Goal: Task Accomplishment & Management: Use online tool/utility

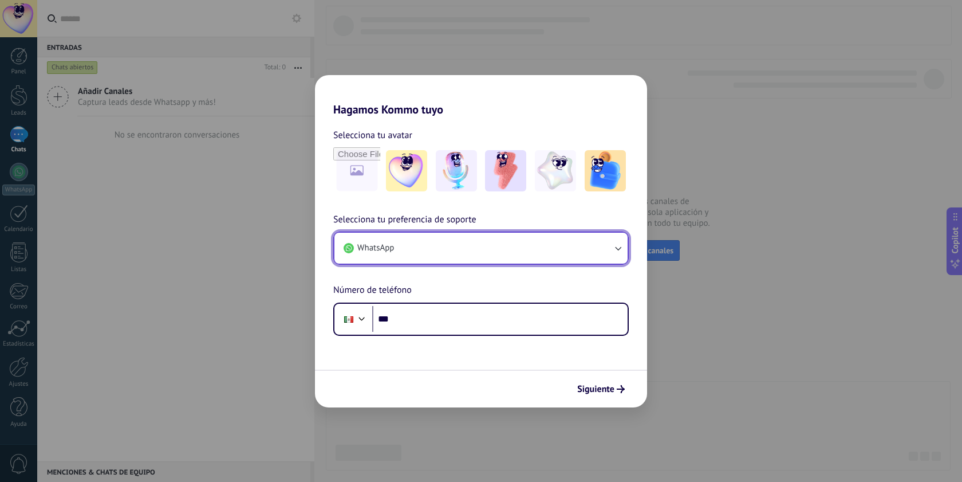
click at [612, 245] on icon "button" at bounding box center [617, 247] width 11 height 11
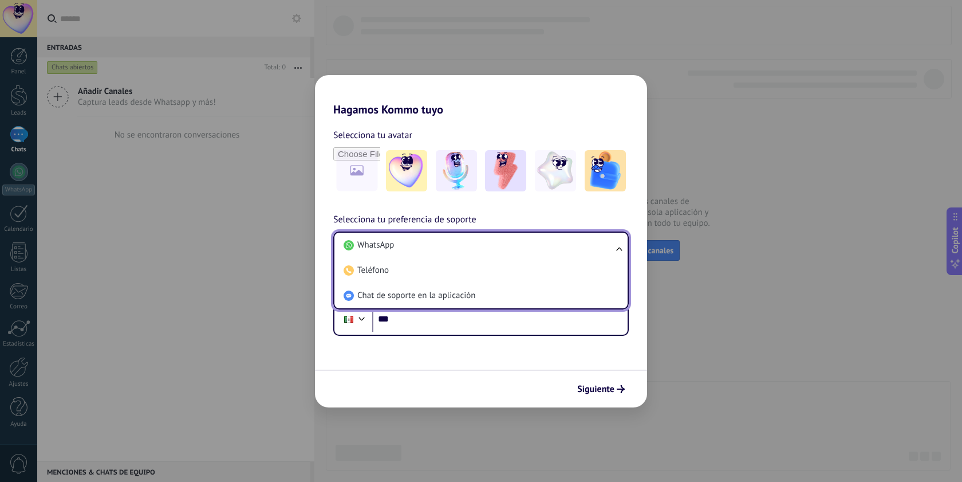
click at [612, 200] on div "Selecciona tu avatar Selecciona tu preferencia de soporte WhatsApp WhatsApp Tel…" at bounding box center [481, 225] width 332 height 219
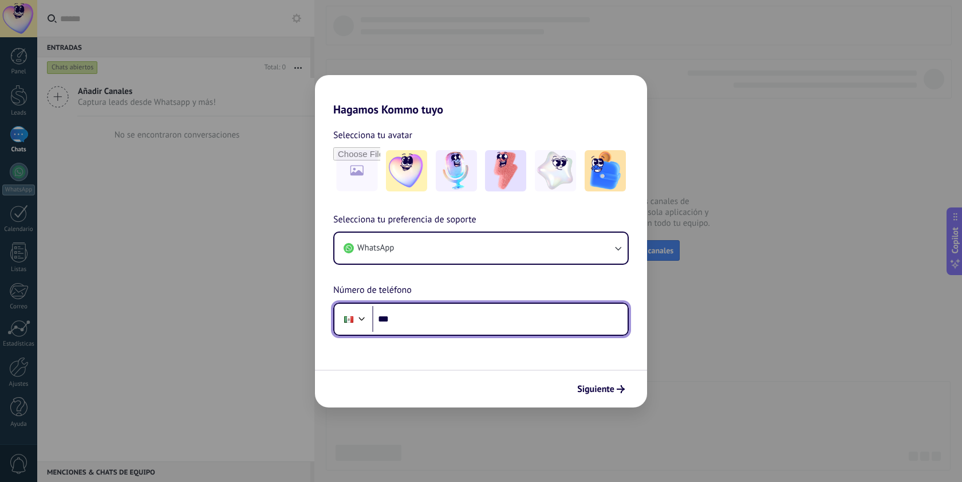
click at [469, 323] on input "***" at bounding box center [499, 319] width 255 height 26
type input "**********"
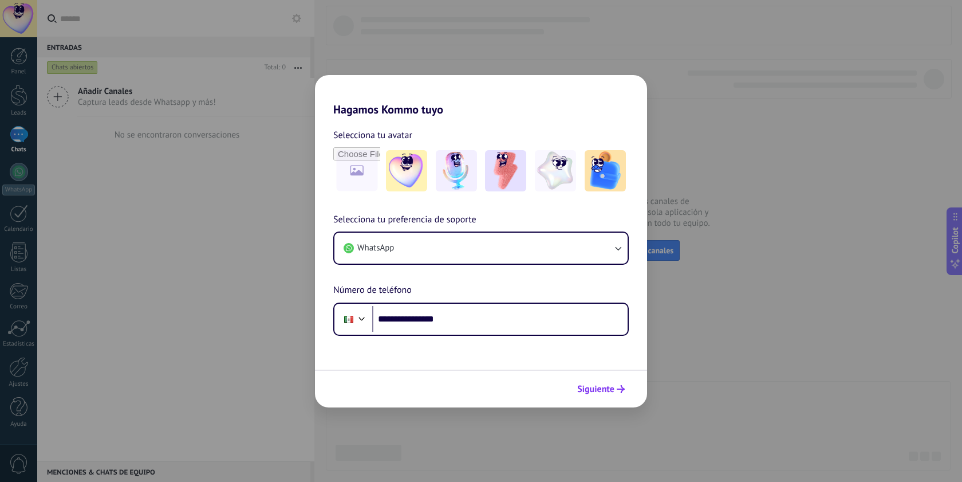
click at [588, 389] on span "Siguiente" at bounding box center [595, 389] width 37 height 8
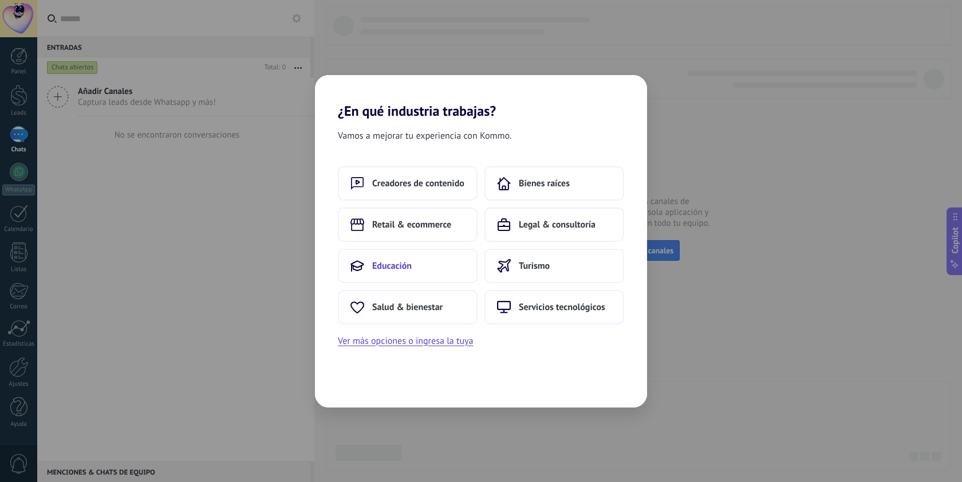
click at [440, 263] on button "Educación" at bounding box center [408, 266] width 140 height 34
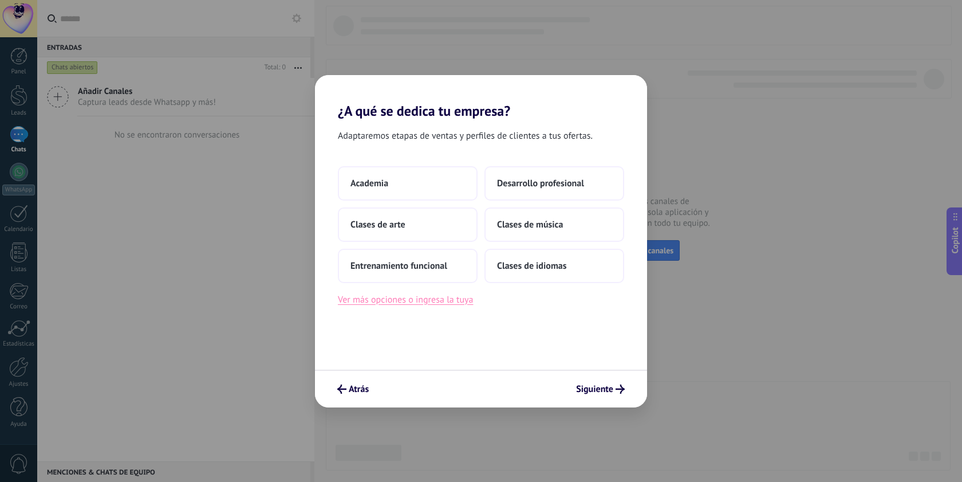
click at [418, 295] on button "Ver más opciones o ingresa la tuya" at bounding box center [405, 299] width 135 height 15
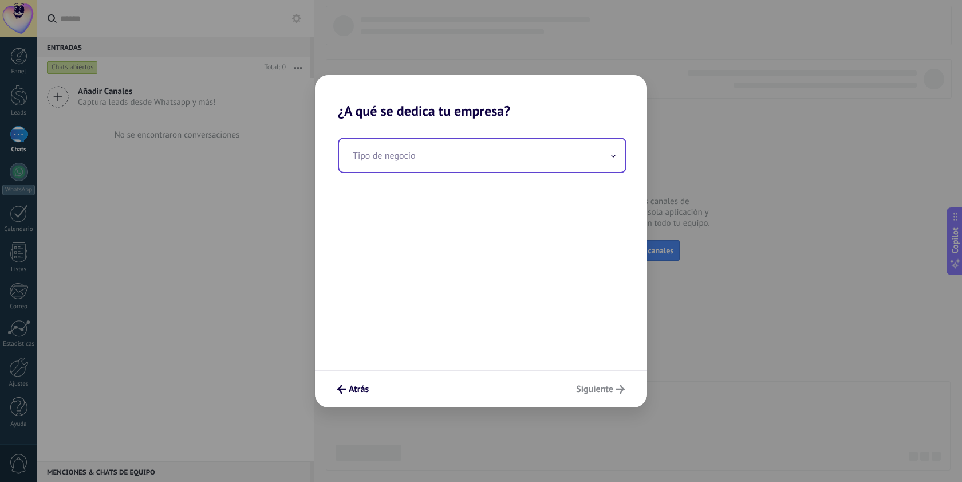
click at [426, 157] on input "text" at bounding box center [482, 155] width 286 height 33
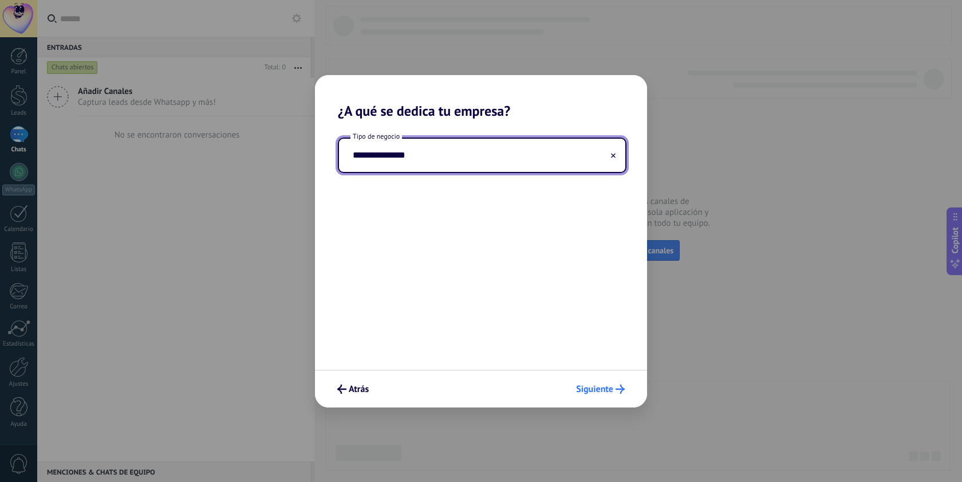
type input "**********"
click at [591, 391] on span "Siguiente" at bounding box center [594, 389] width 37 height 8
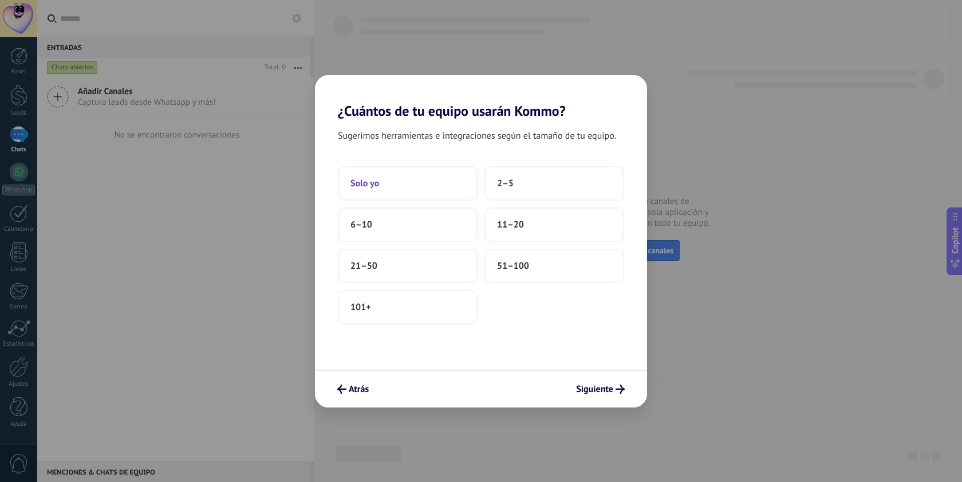
click at [427, 188] on button "Solo yo" at bounding box center [408, 183] width 140 height 34
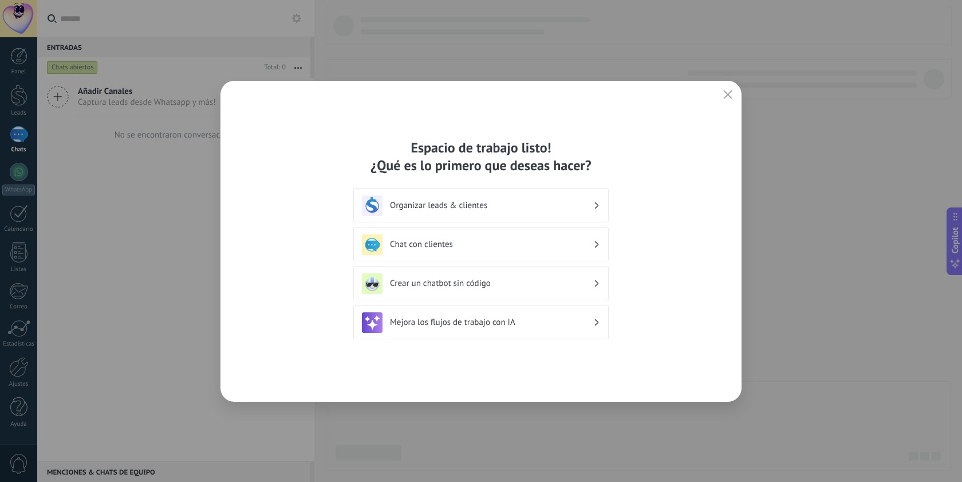
click at [553, 245] on h3 "Chat con clientes" at bounding box center [491, 244] width 203 height 11
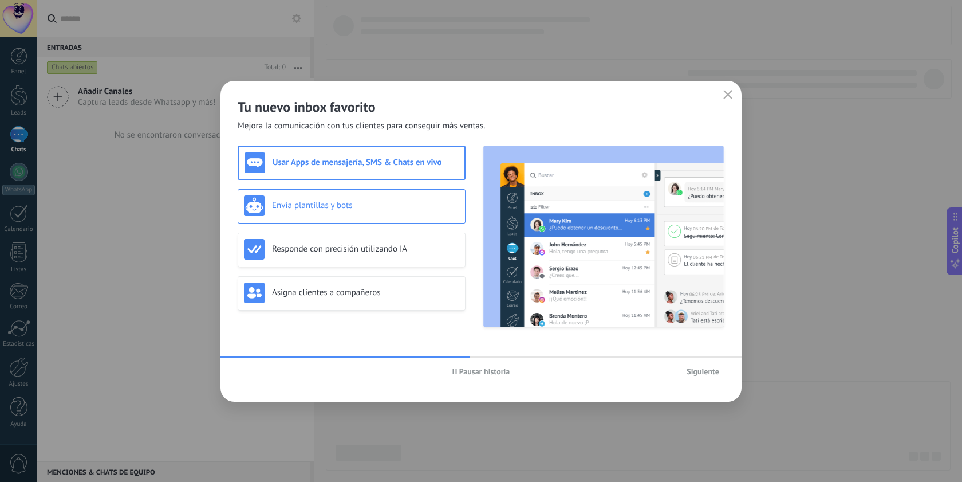
click at [353, 203] on h3 "Envía plantillas y bots" at bounding box center [365, 205] width 187 height 11
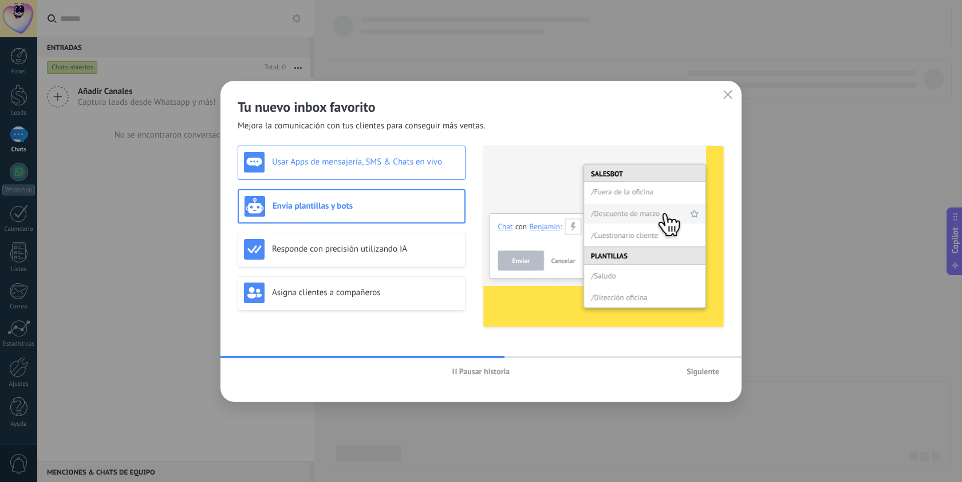
click at [352, 169] on div "Usar Apps de mensajería, SMS & Chats en vivo" at bounding box center [351, 162] width 215 height 21
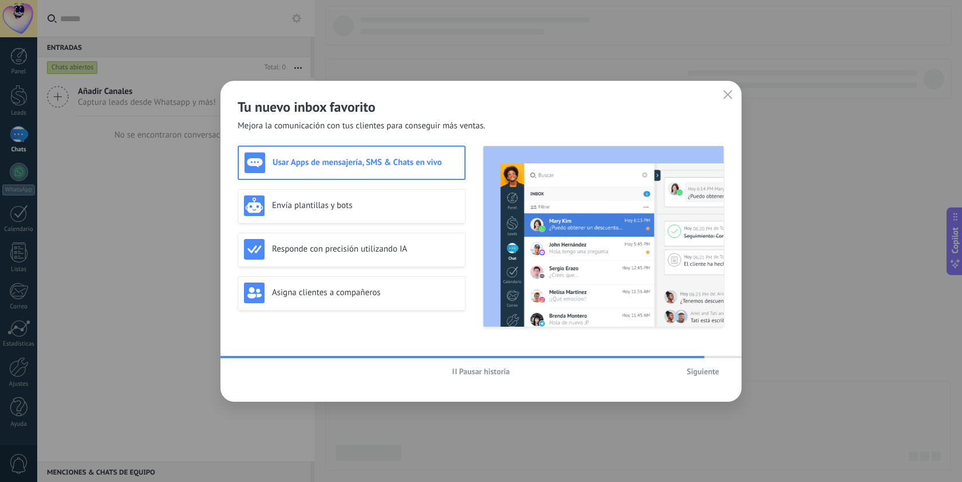
click at [704, 370] on span "Siguiente" at bounding box center [703, 371] width 33 height 8
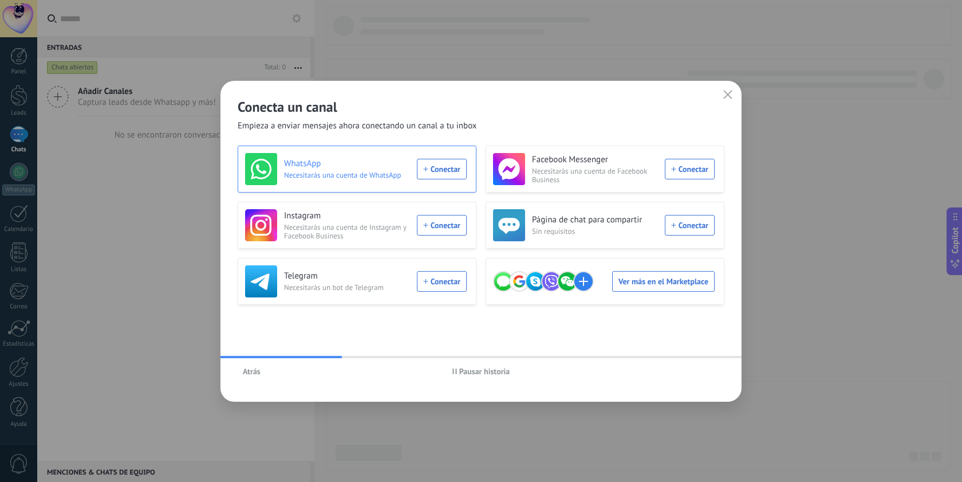
click at [435, 171] on div "WhatsApp Necesitarás una cuenta de WhatsApp Conectar" at bounding box center [356, 169] width 222 height 32
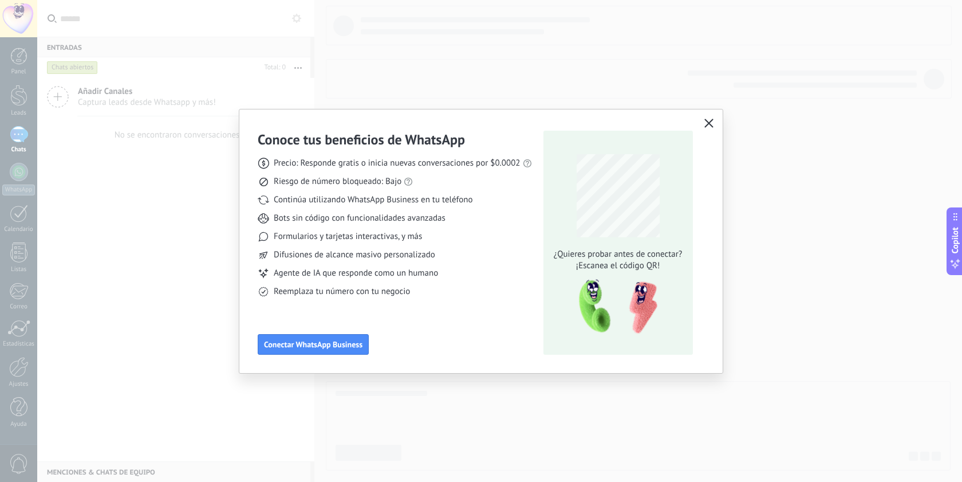
click at [713, 122] on icon "button" at bounding box center [709, 123] width 9 height 9
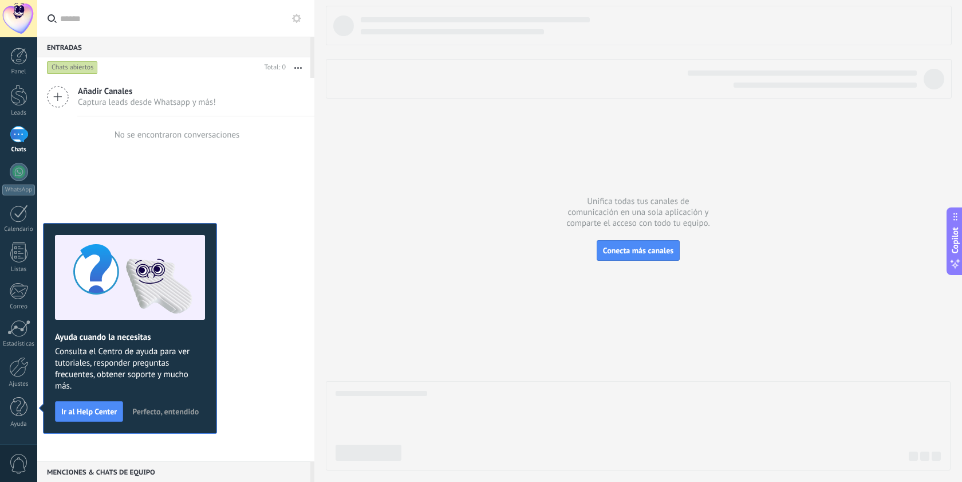
click at [303, 72] on button "button" at bounding box center [298, 67] width 25 height 21
click at [151, 167] on div "Añadir Canales Captura leads desde Whatsapp y más! No se encontraron conversaci…" at bounding box center [175, 269] width 277 height 383
click at [19, 367] on div at bounding box center [18, 367] width 19 height 20
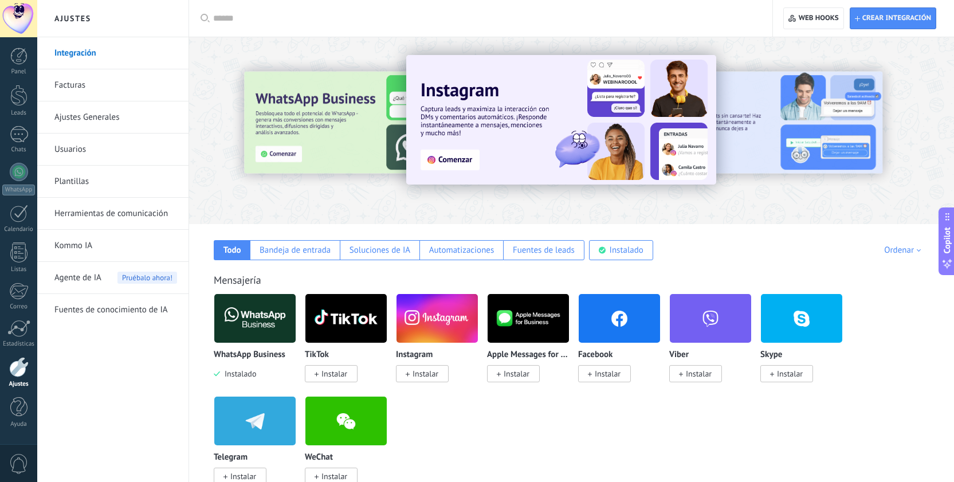
click at [132, 115] on link "Ajustes Generales" at bounding box center [115, 117] width 123 height 32
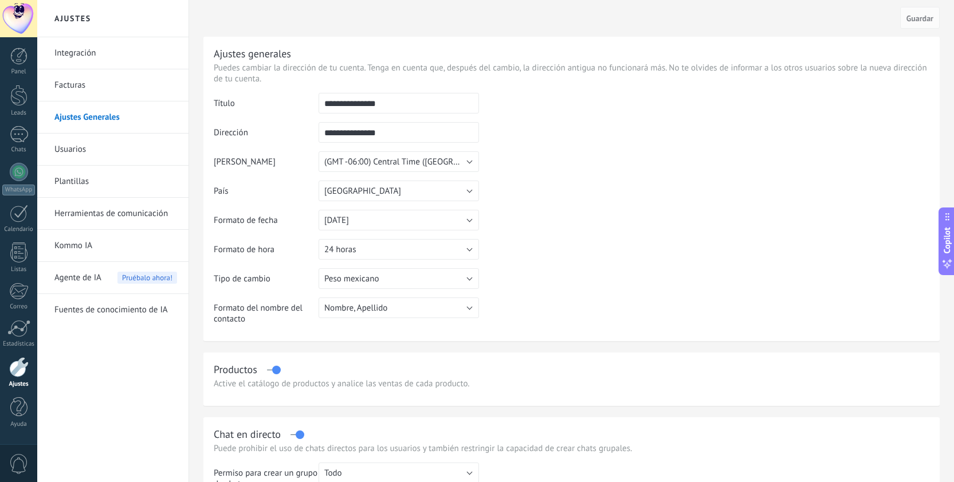
click at [115, 213] on link "Herramientas de comunicación" at bounding box center [115, 214] width 123 height 32
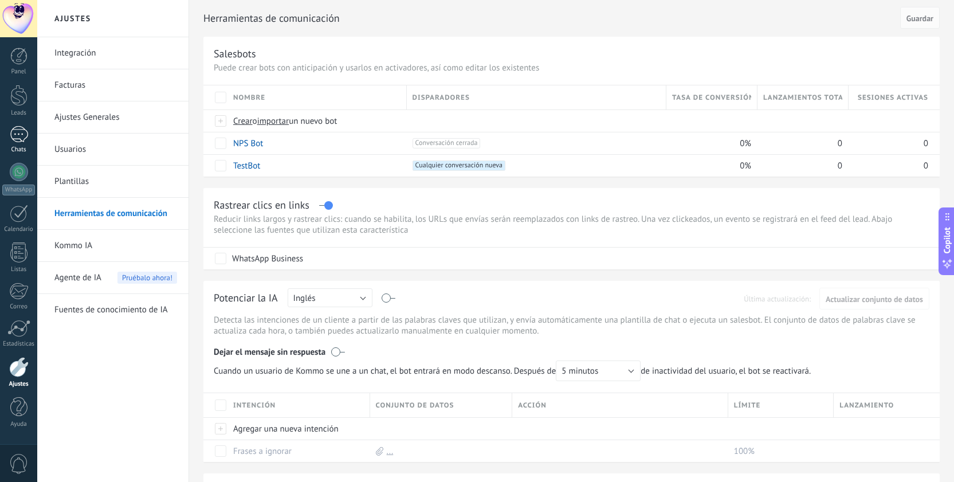
click at [18, 133] on div at bounding box center [19, 134] width 18 height 17
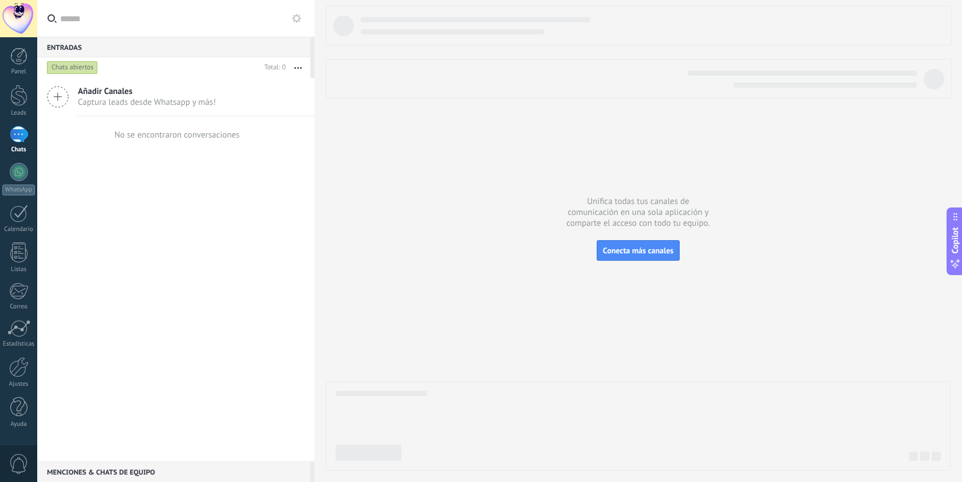
click at [61, 97] on icon at bounding box center [58, 97] width 22 height 22
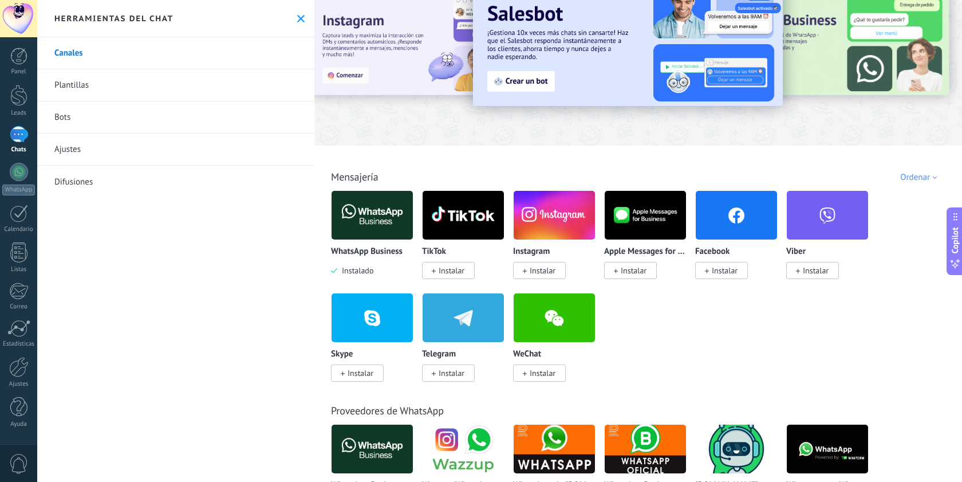
scroll to position [38, 0]
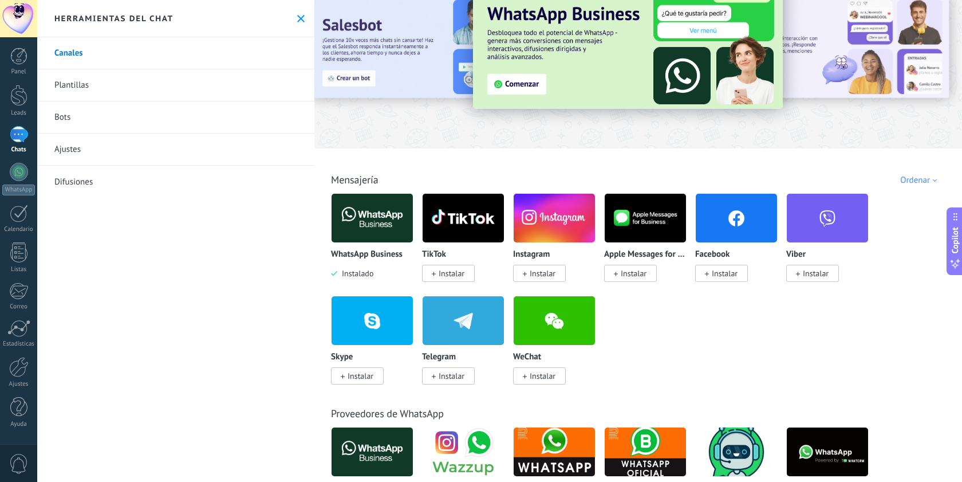
click at [457, 377] on span "Instalar" at bounding box center [452, 376] width 26 height 10
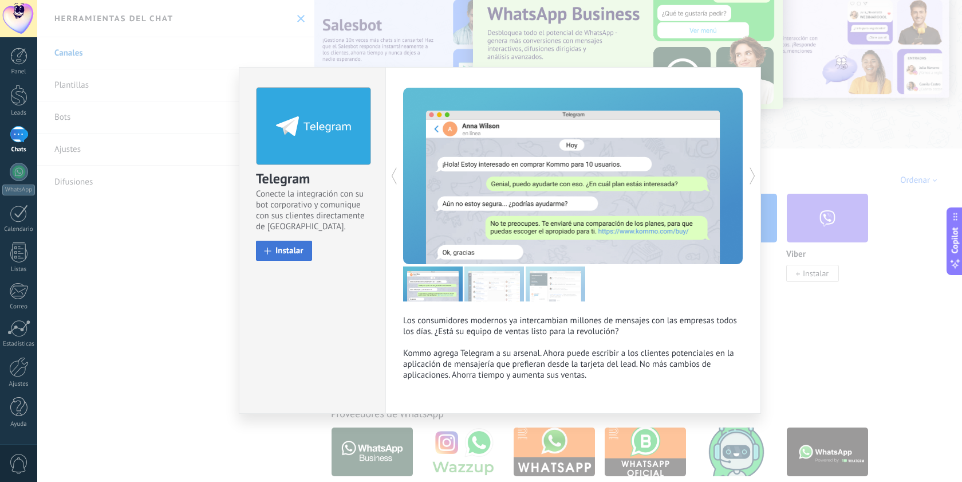
click at [297, 249] on span "Instalar" at bounding box center [290, 250] width 28 height 9
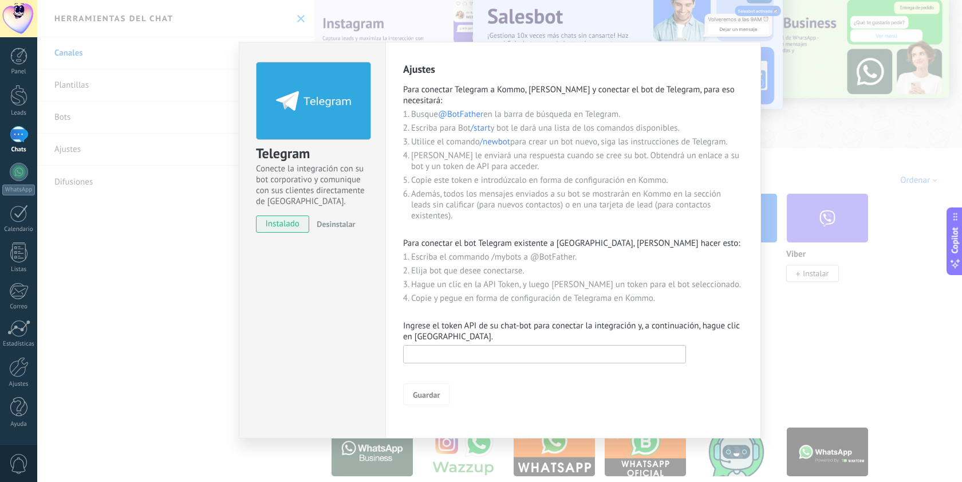
click at [526, 353] on input "text" at bounding box center [544, 354] width 283 height 18
paste input "**********"
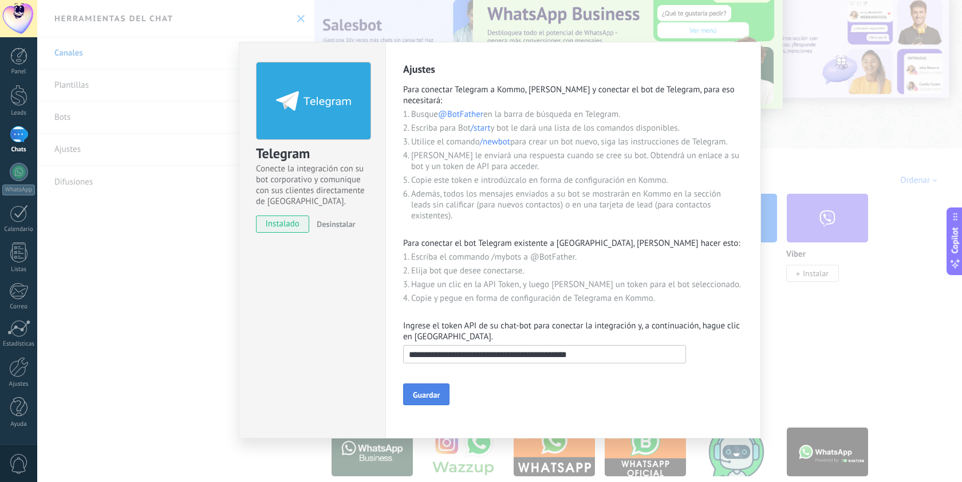
type input "**********"
click at [432, 396] on span "Guardar" at bounding box center [426, 395] width 27 height 8
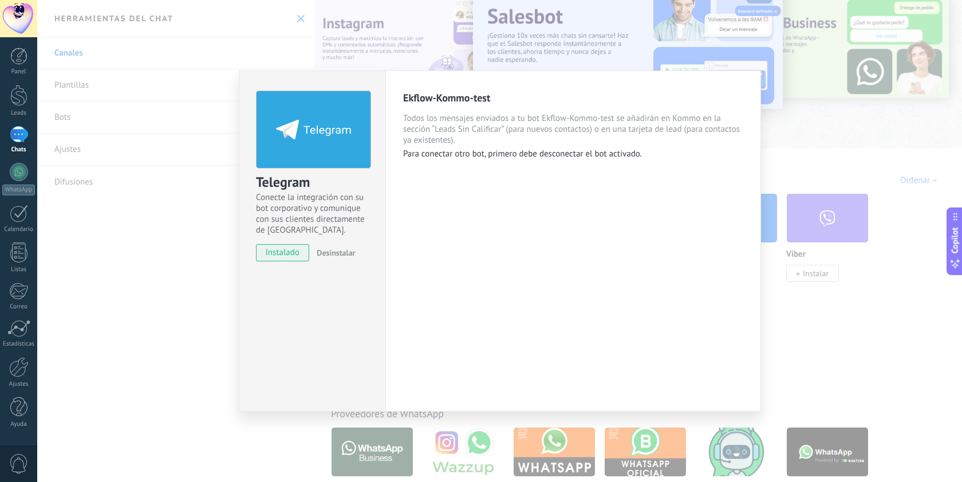
click at [523, 302] on div "Ekflow-Kommo-test Todos los mensajes enviados a tu bot Ekflow-Kommo-test se aña…" at bounding box center [573, 240] width 376 height 341
click at [462, 211] on div "Ekflow-Kommo-test Todos los mensajes enviados a tu bot Ekflow-Kommo-test se aña…" at bounding box center [573, 240] width 376 height 341
click at [579, 158] on p "Para conectar otro bot, primero debe desconectar el bot activado." at bounding box center [573, 153] width 340 height 11
click at [637, 168] on div "Ekflow-Kommo-test Todos los mensajes enviados a tu bot Ekflow-Kommo-test se aña…" at bounding box center [573, 240] width 376 height 341
click at [655, 280] on div "Ekflow-Kommo-test Todos los mensajes enviados a tu bot Ekflow-Kommo-test se aña…" at bounding box center [573, 240] width 376 height 341
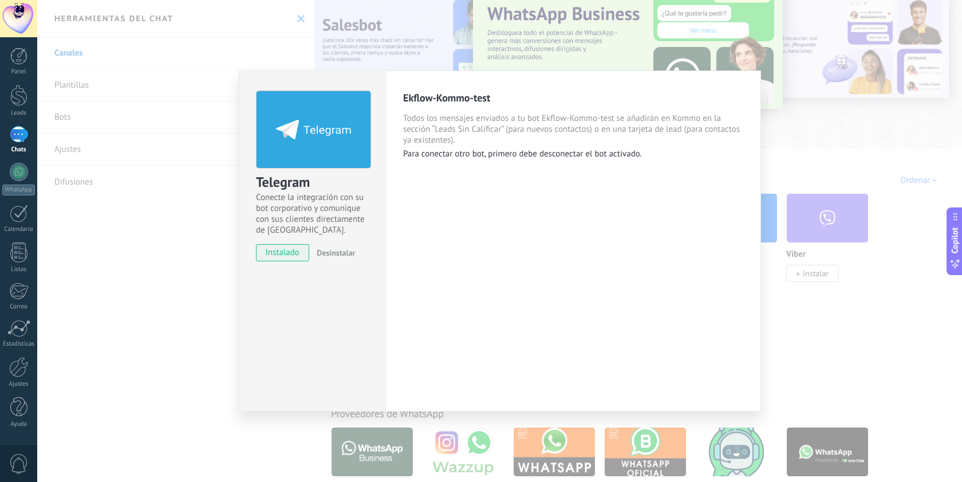
click at [784, 302] on div "Telegram Conecte la integración con su bot corporativo y comunique con sus clie…" at bounding box center [499, 241] width 925 height 482
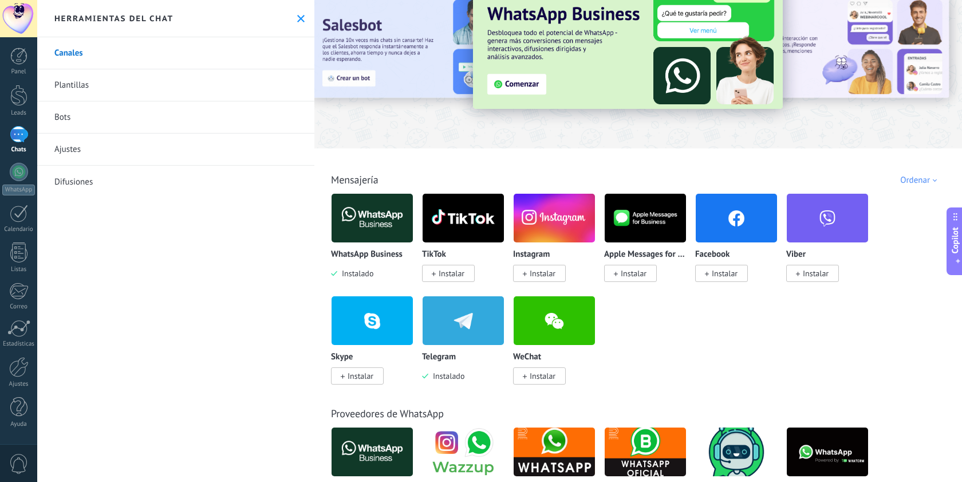
click at [487, 323] on img at bounding box center [463, 321] width 81 height 56
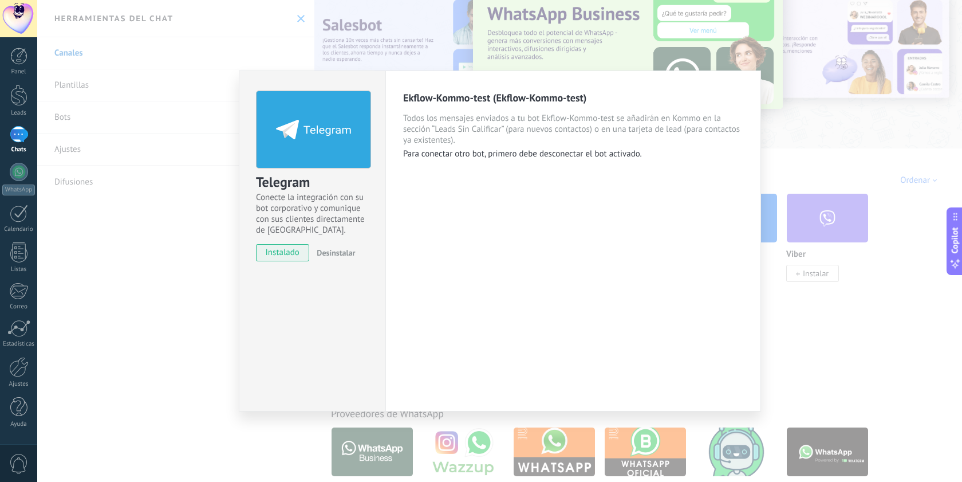
click at [38, 257] on div "Telegram Conecte la integración con su bot corporativo y comunique con sus clie…" at bounding box center [499, 241] width 925 height 482
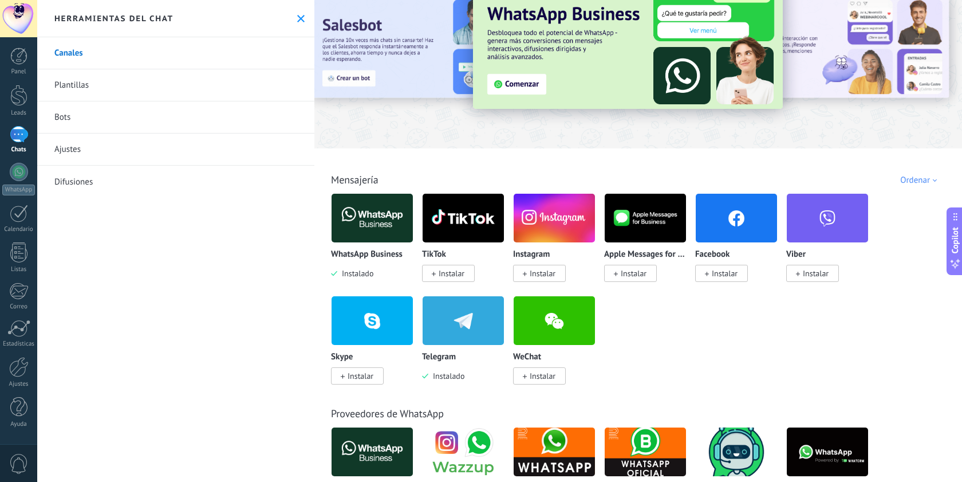
click at [89, 117] on link "Bots" at bounding box center [175, 117] width 277 height 32
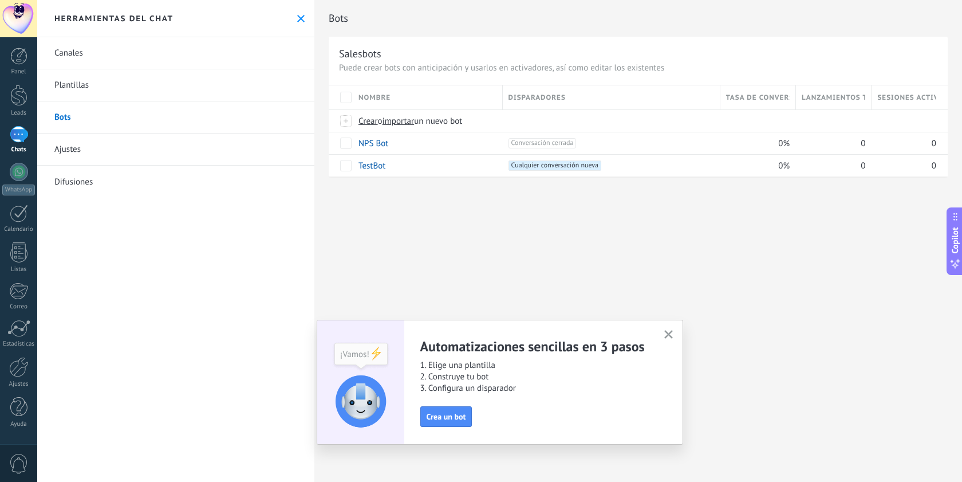
click at [208, 234] on div "Canales Plantillas Bots Ajustes Difusiones" at bounding box center [175, 259] width 277 height 444
click at [84, 60] on link "Canales" at bounding box center [175, 53] width 277 height 32
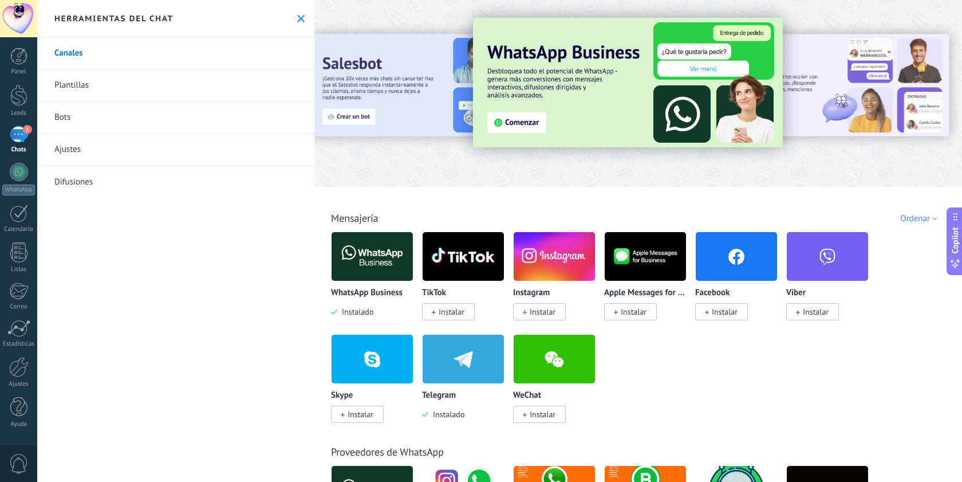
click at [15, 133] on div "1" at bounding box center [19, 134] width 18 height 17
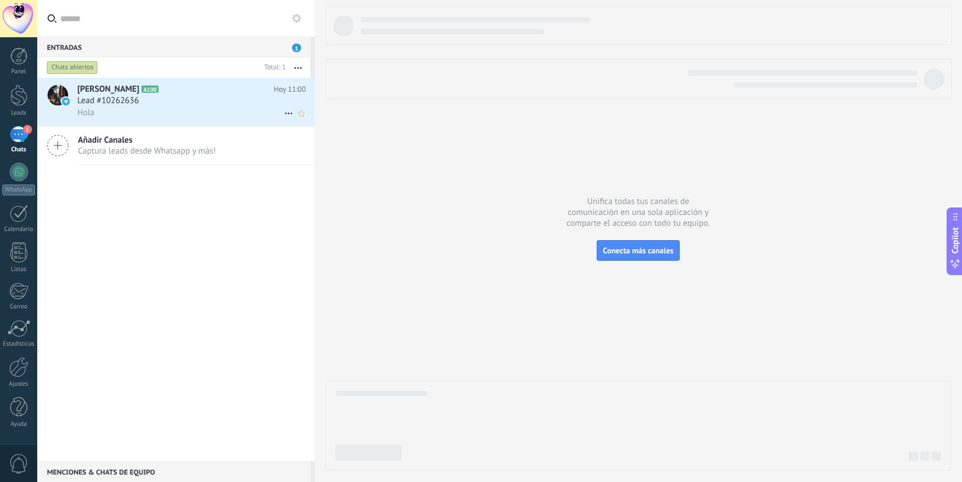
click at [177, 104] on div "Lead #10262636" at bounding box center [191, 100] width 229 height 11
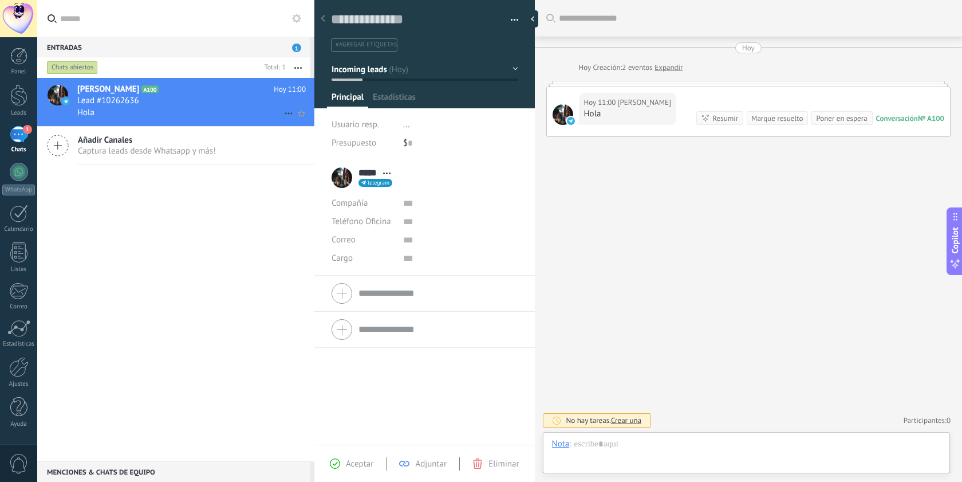
scroll to position [17, 0]
